Goal: Transaction & Acquisition: Book appointment/travel/reservation

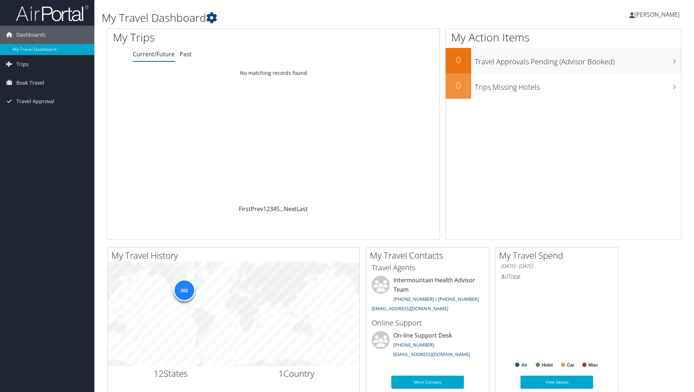
click at [31, 82] on span "Book Travel" at bounding box center [30, 83] width 28 height 18
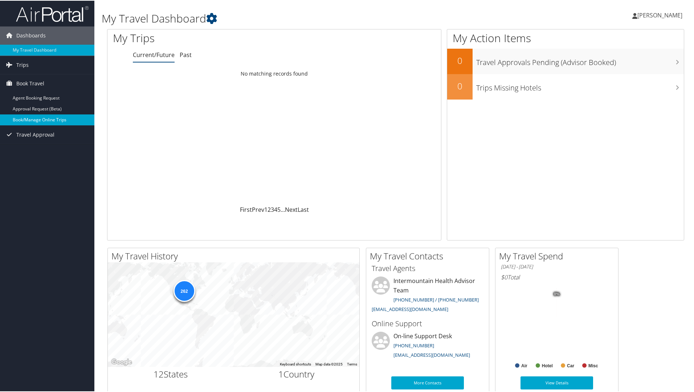
click at [31, 119] on link "Book/Manage Online Trips" at bounding box center [47, 119] width 94 height 11
click at [38, 123] on link "Book/Manage Online Trips" at bounding box center [47, 119] width 94 height 11
